Goal: Task Accomplishment & Management: Complete application form

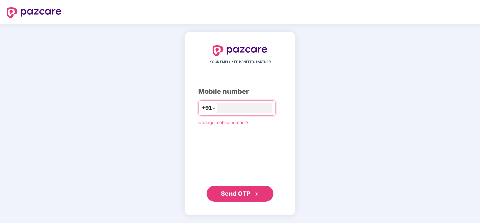
type input "**********"
click at [233, 190] on span "Send OTP" at bounding box center [236, 193] width 30 height 7
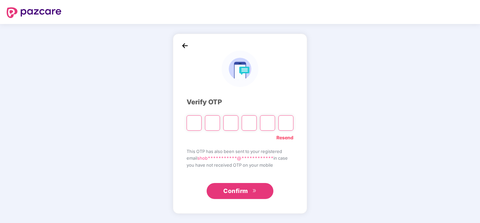
type input "*"
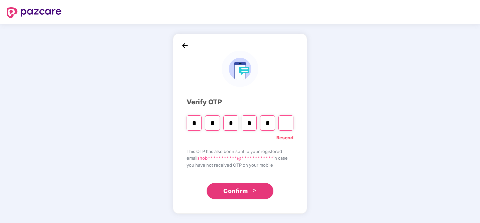
type input "*"
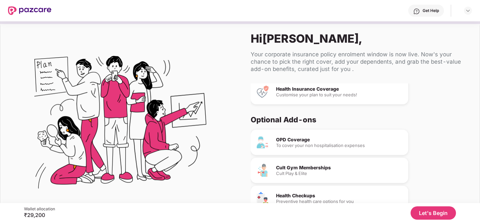
scroll to position [46, 0]
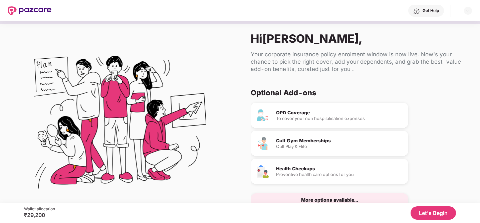
click at [424, 215] on button "Let's Begin" at bounding box center [433, 213] width 45 height 13
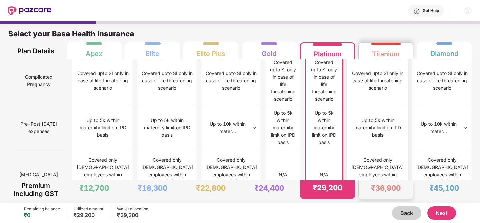
scroll to position [688, 0]
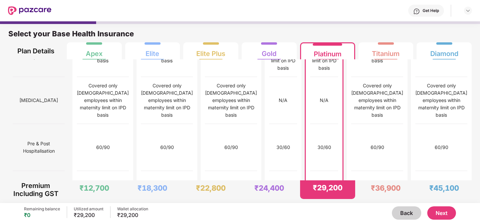
click at [284, 24] on div "Select your Base Health Insurance Plan Details Apex Elite Elite Plus Gold Plati…" at bounding box center [240, 40] width 480 height 39
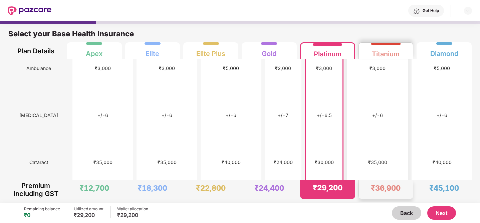
scroll to position [350, 0]
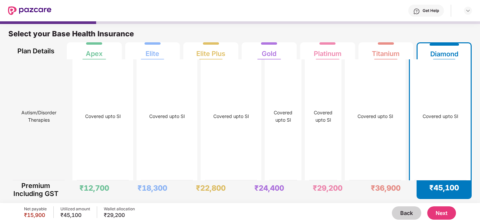
scroll to position [3627, 0]
click at [443, 212] on button "Next" at bounding box center [441, 213] width 29 height 13
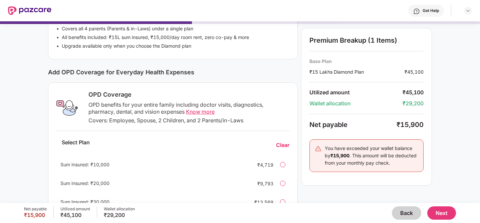
scroll to position [193, 0]
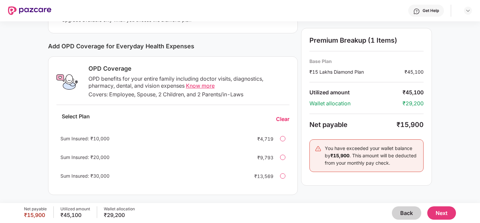
click at [449, 215] on button "Next" at bounding box center [441, 213] width 29 height 13
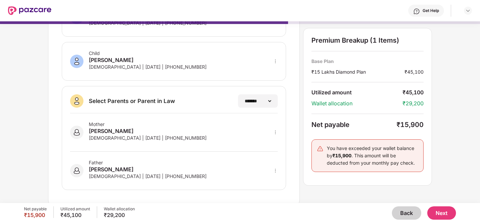
scroll to position [150, 0]
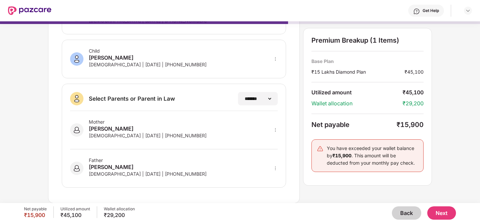
click at [444, 214] on button "Next" at bounding box center [441, 213] width 29 height 13
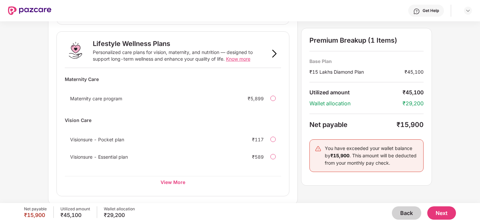
scroll to position [434, 0]
click at [445, 211] on button "Next" at bounding box center [441, 213] width 29 height 13
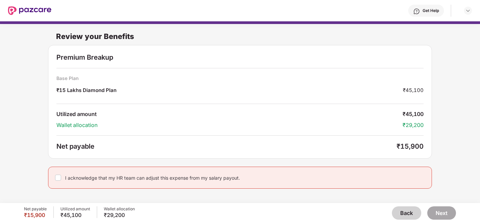
scroll to position [0, 0]
click at [449, 155] on div "Review your Benefits Premium Breakup Base Plan ₹15 Lakhs Diamond Plan ₹45,100 U…" at bounding box center [240, 109] width 480 height 176
click at [438, 212] on button "Next" at bounding box center [441, 213] width 29 height 13
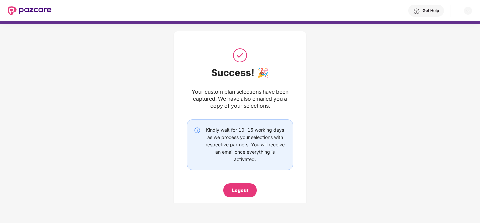
click at [330, 157] on div "Success! 🎉 Your custom plan selections have been captured. We have also emailed…" at bounding box center [240, 121] width 480 height 200
click at [236, 192] on div "Logout" at bounding box center [240, 190] width 16 height 7
